Goal: Check status: Check status

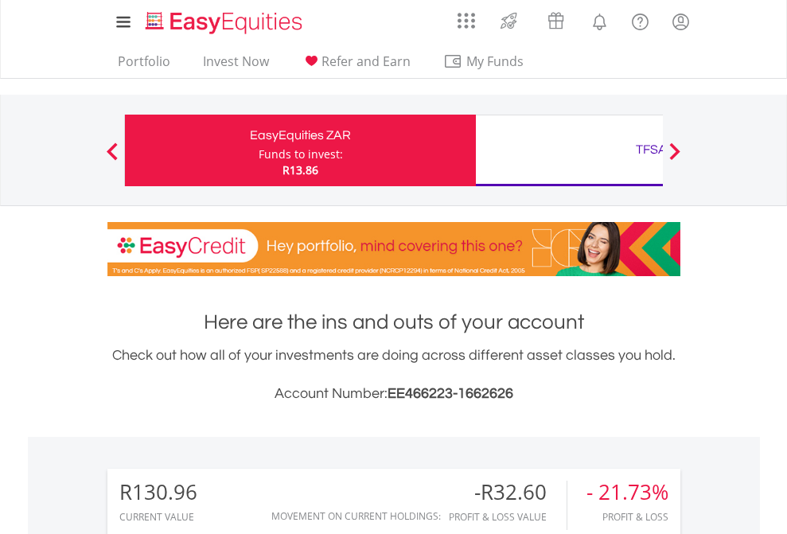
scroll to position [153, 250]
click at [258, 150] on div "Funds to invest:" at bounding box center [300, 154] width 84 height 16
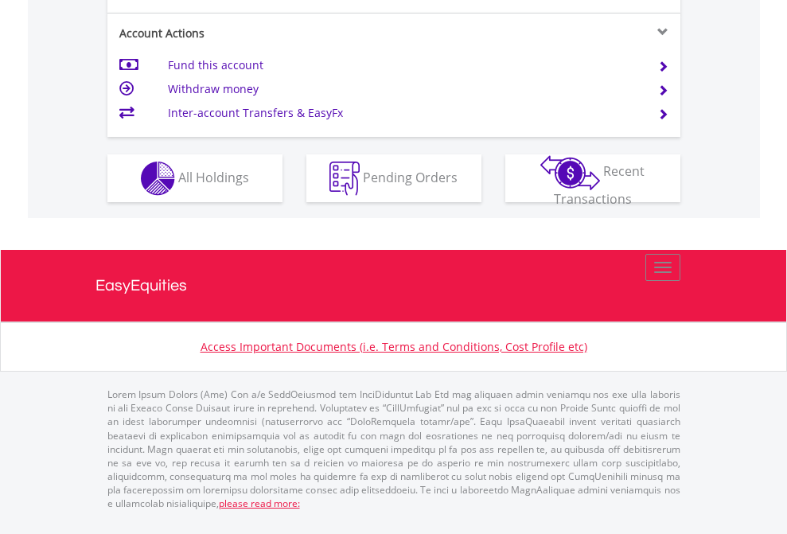
scroll to position [1557, 0]
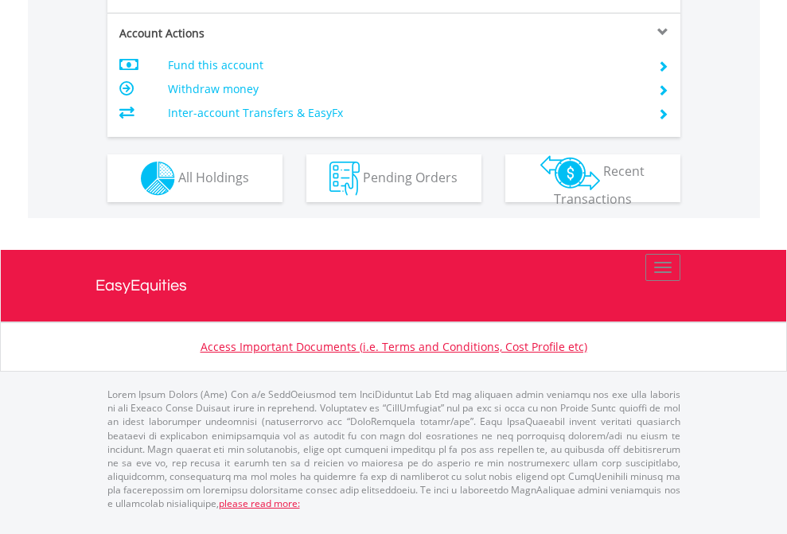
scroll to position [1493, 0]
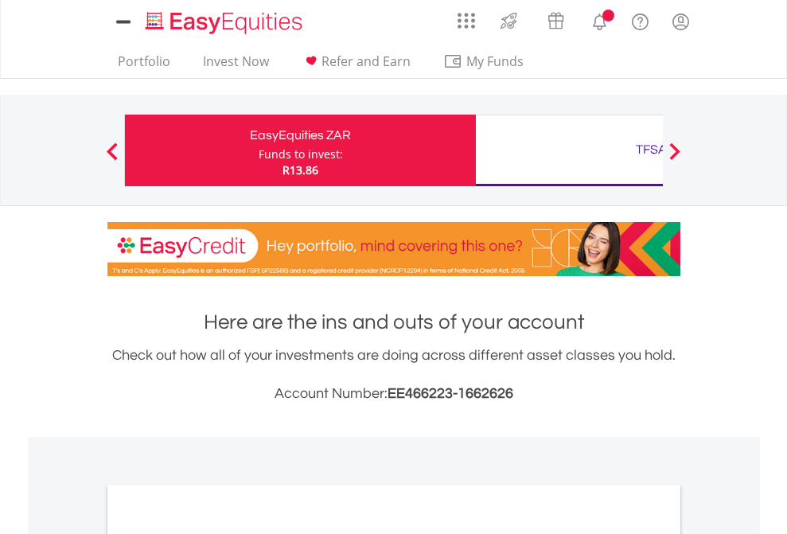
scroll to position [956, 0]
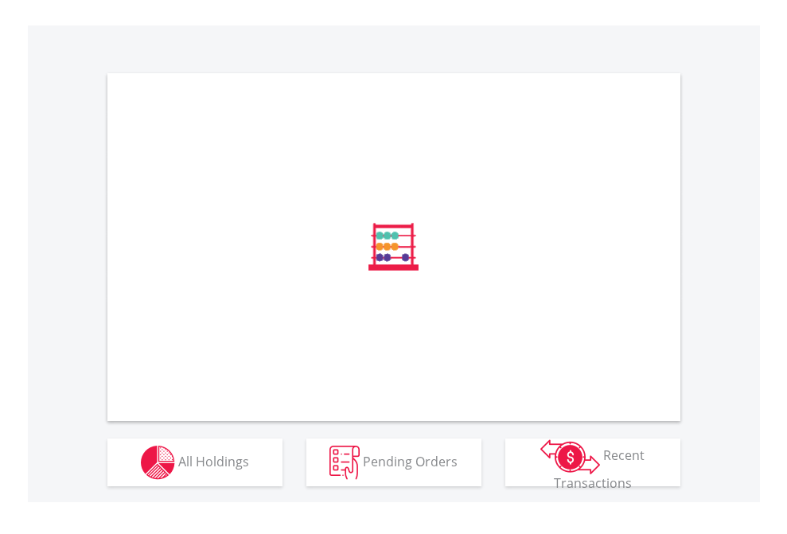
click at [178, 469] on span "All Holdings" at bounding box center [213, 460] width 71 height 17
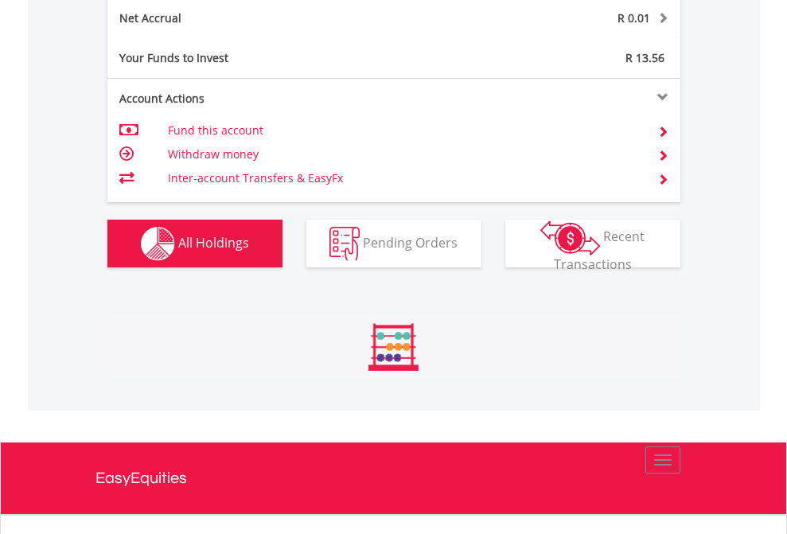
scroll to position [153, 250]
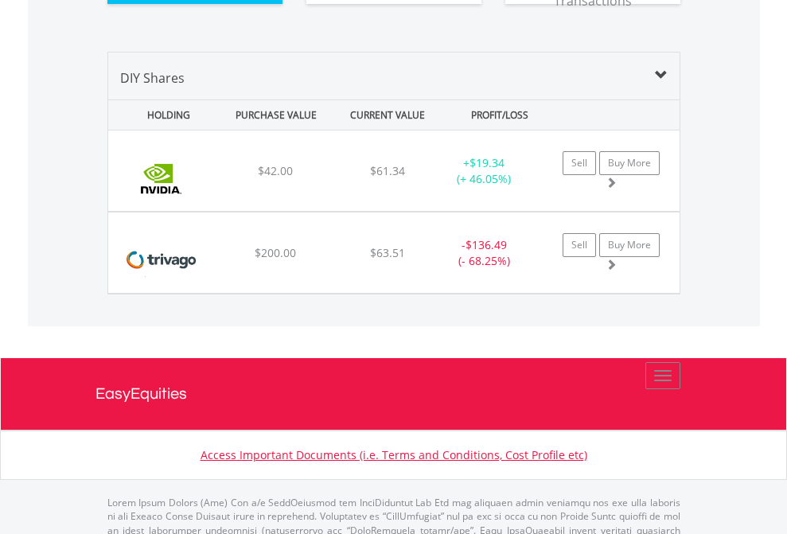
scroll to position [1769, 0]
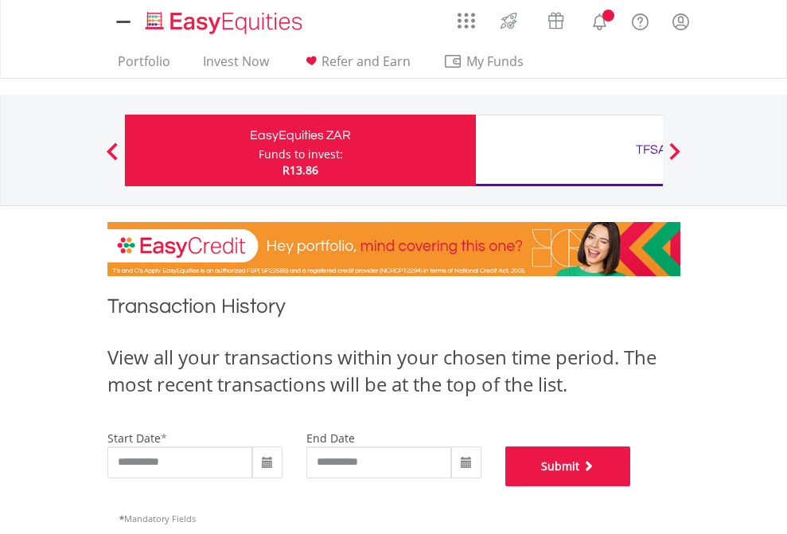
click at [631, 486] on button "Submit" at bounding box center [568, 466] width 126 height 40
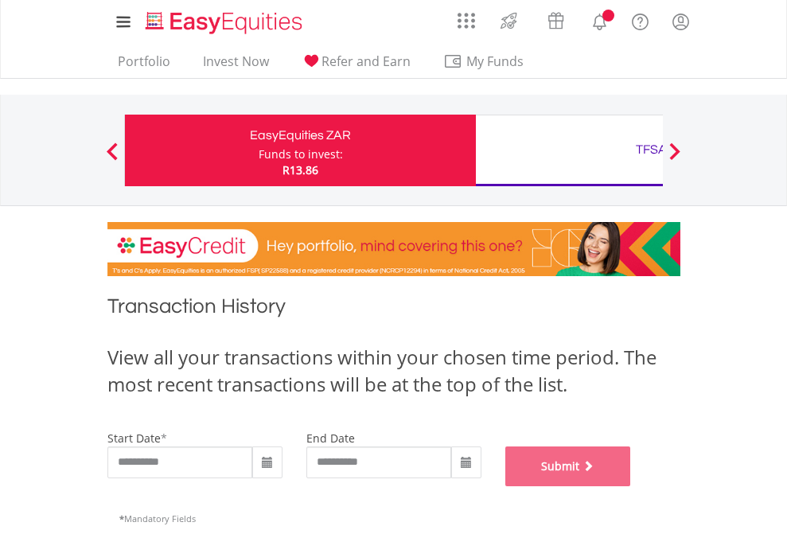
scroll to position [645, 0]
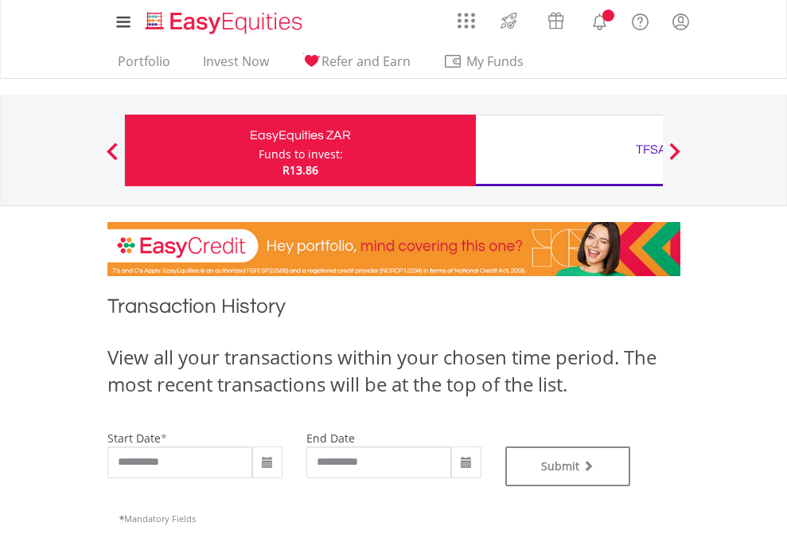
click at [569, 150] on div "TFSA" at bounding box center [651, 149] width 332 height 22
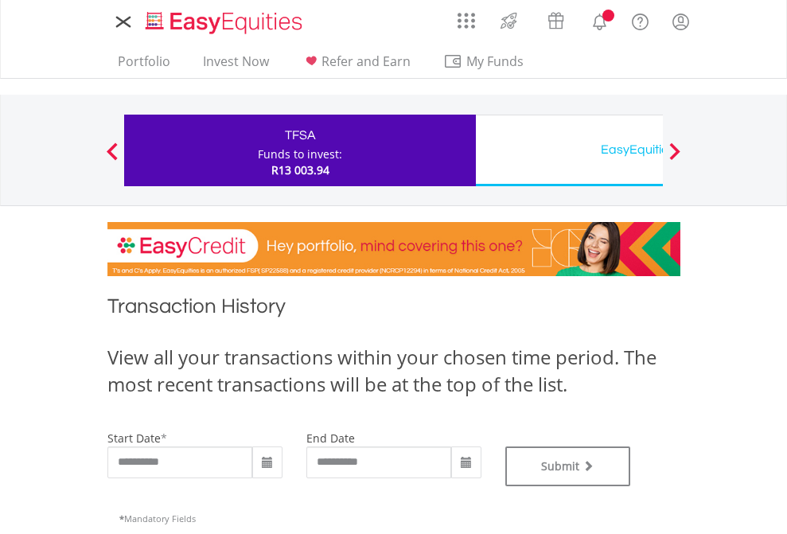
type input "**********"
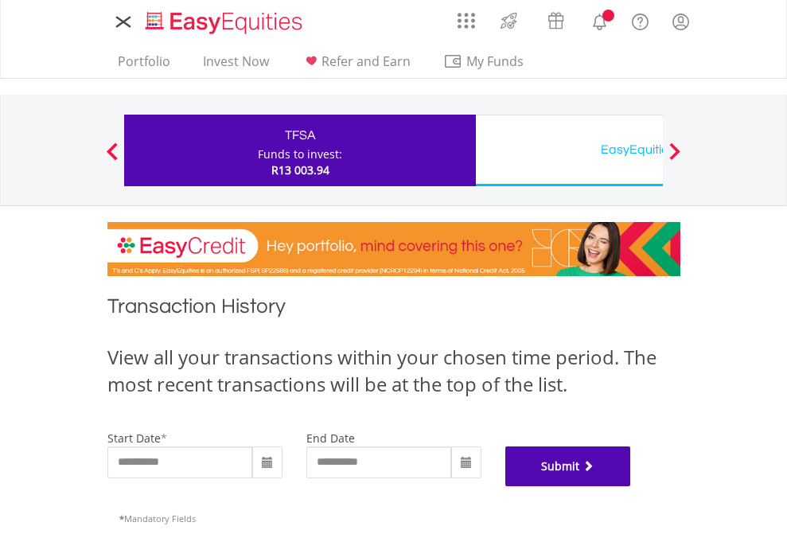
click at [631, 486] on button "Submit" at bounding box center [568, 466] width 126 height 40
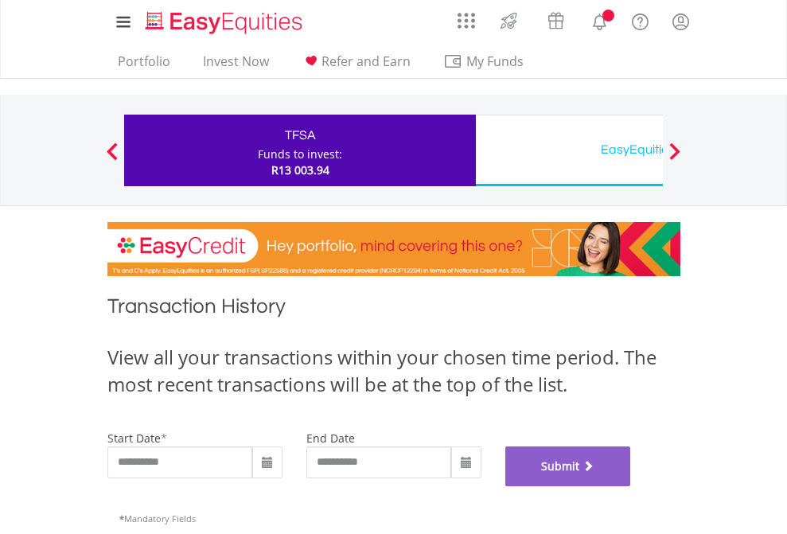
scroll to position [645, 0]
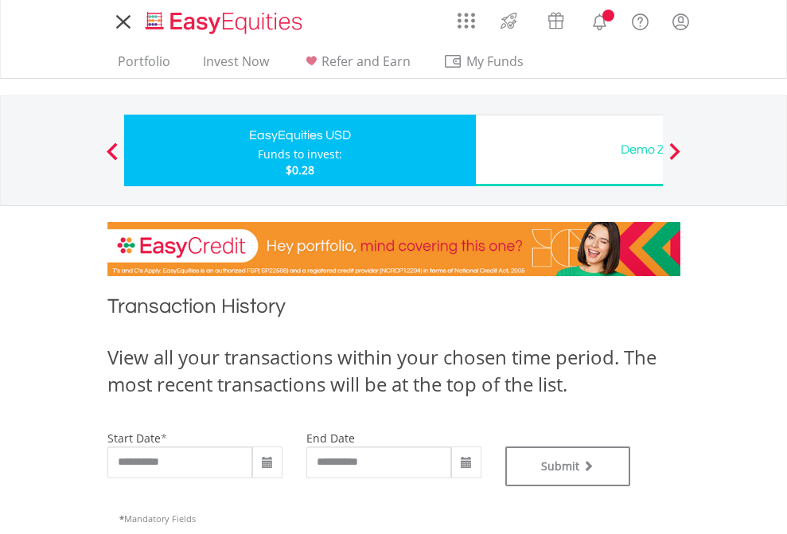
type input "**********"
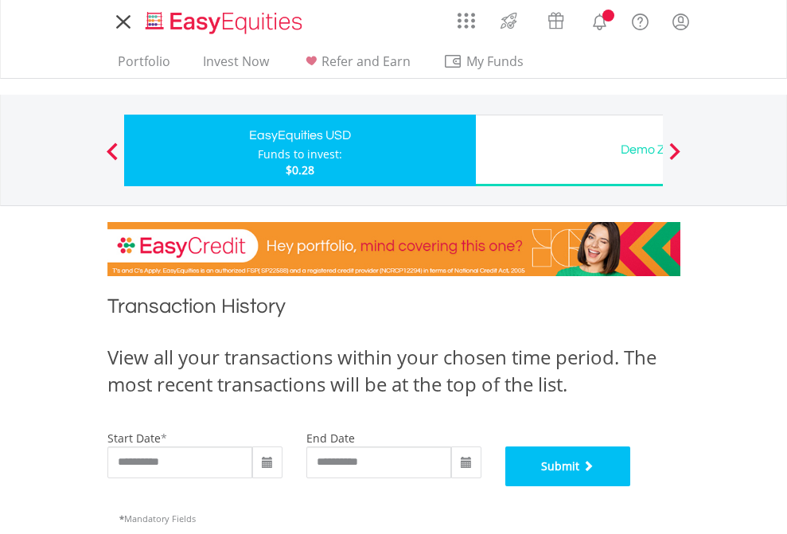
click at [631, 486] on button "Submit" at bounding box center [568, 466] width 126 height 40
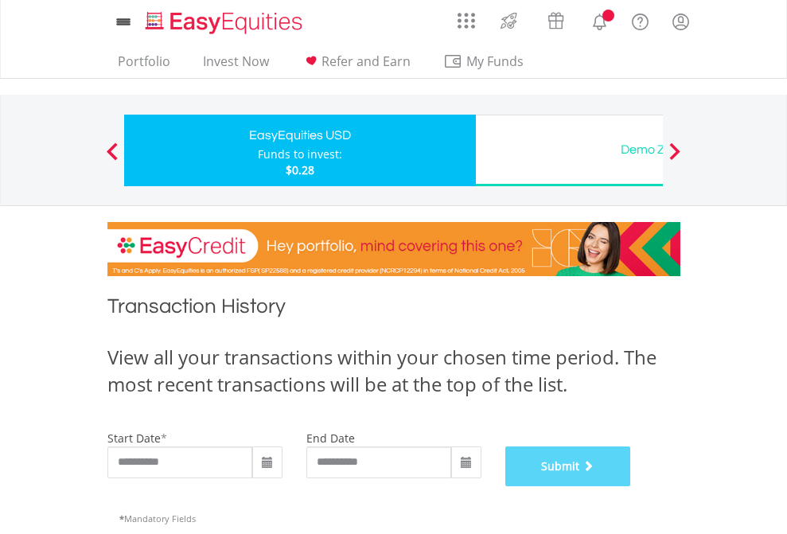
scroll to position [645, 0]
